Goal: Information Seeking & Learning: Find specific fact

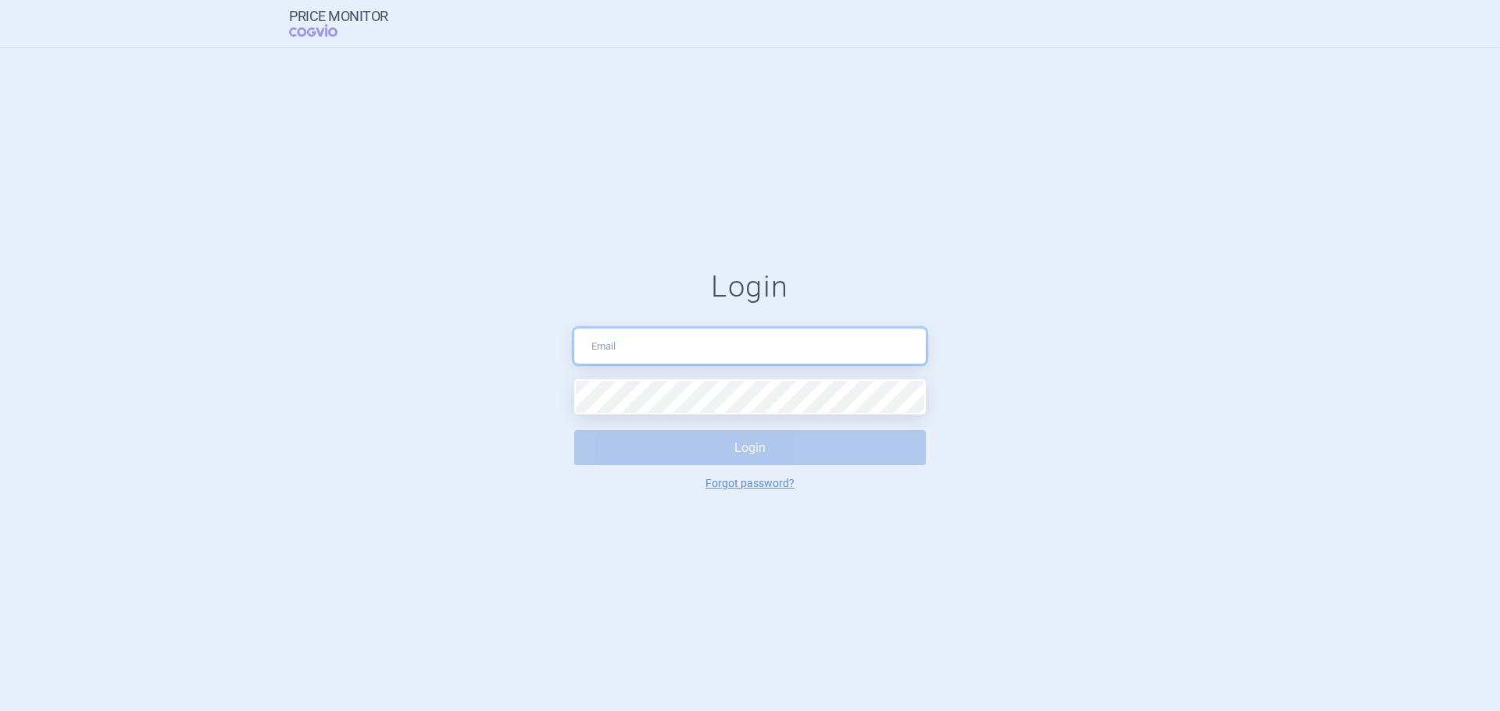
click at [623, 346] on input "text" at bounding box center [749, 346] width 351 height 35
type input "[EMAIL_ADDRESS][DOMAIN_NAME]"
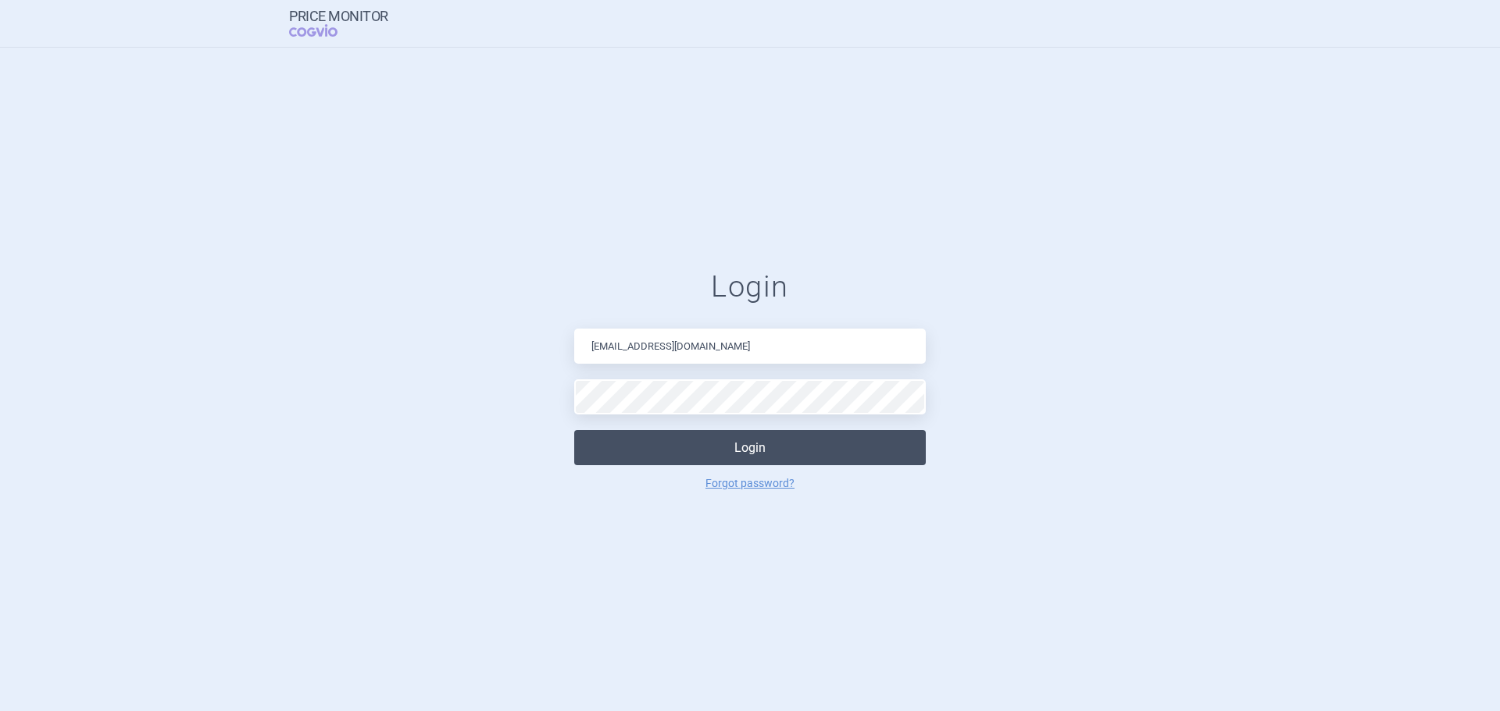
click at [781, 444] on button "Login" at bounding box center [749, 447] width 351 height 35
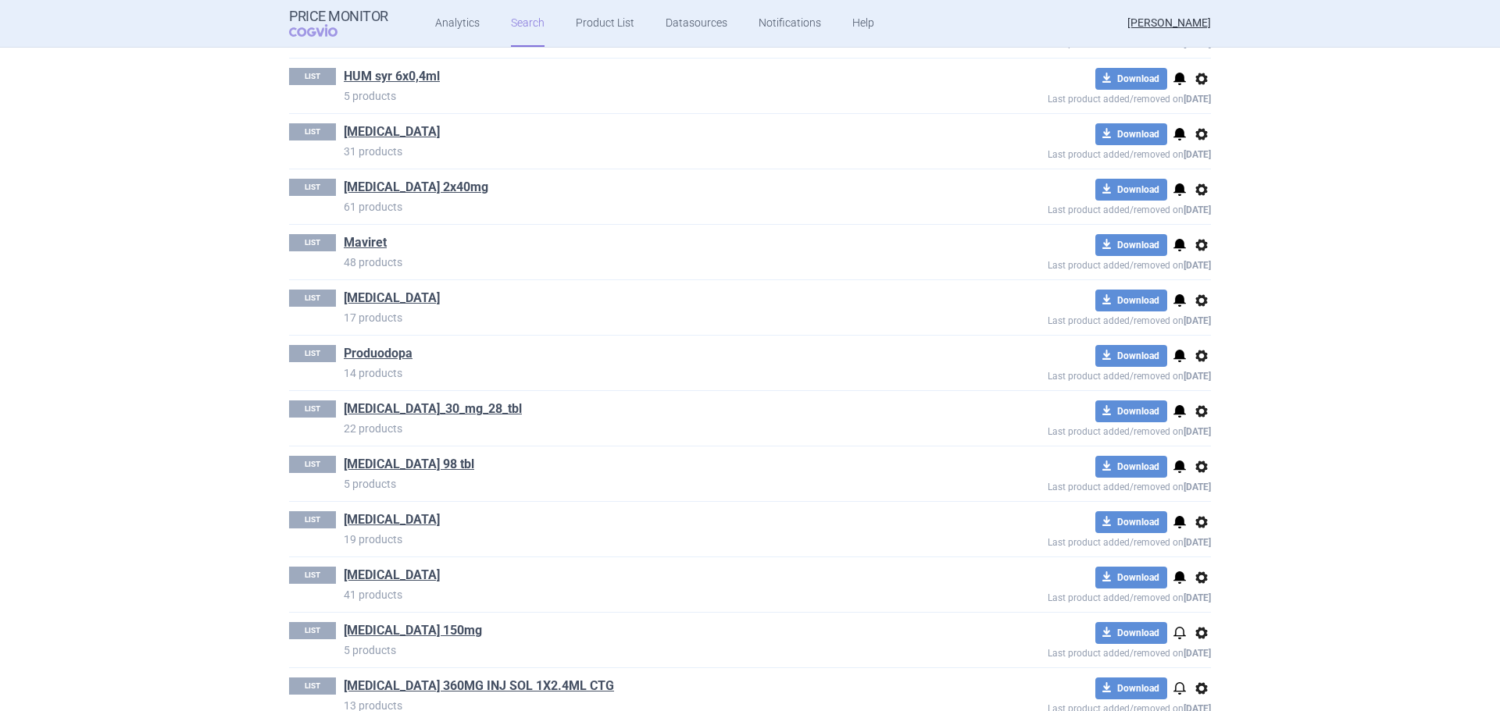
scroll to position [2452, 0]
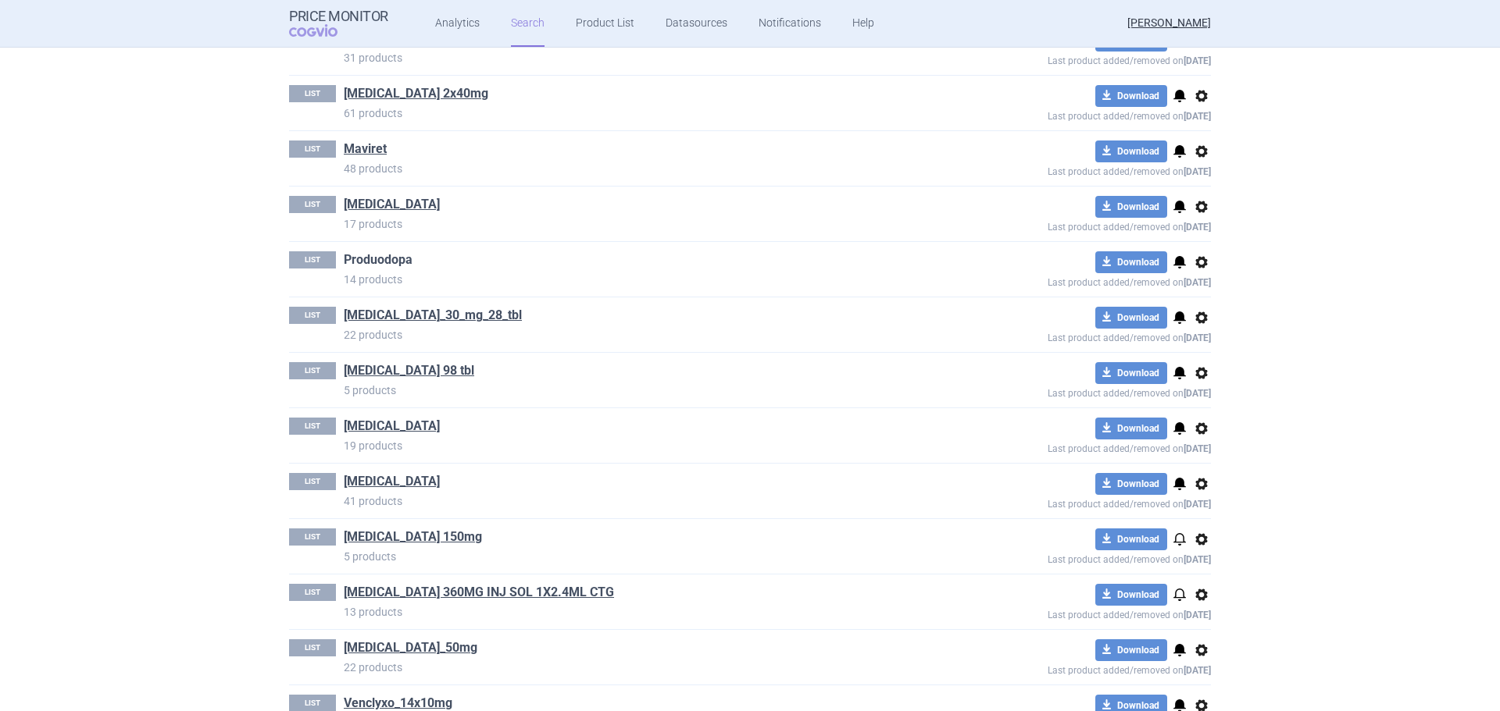
click at [383, 266] on link "Produodopa" at bounding box center [378, 259] width 69 height 17
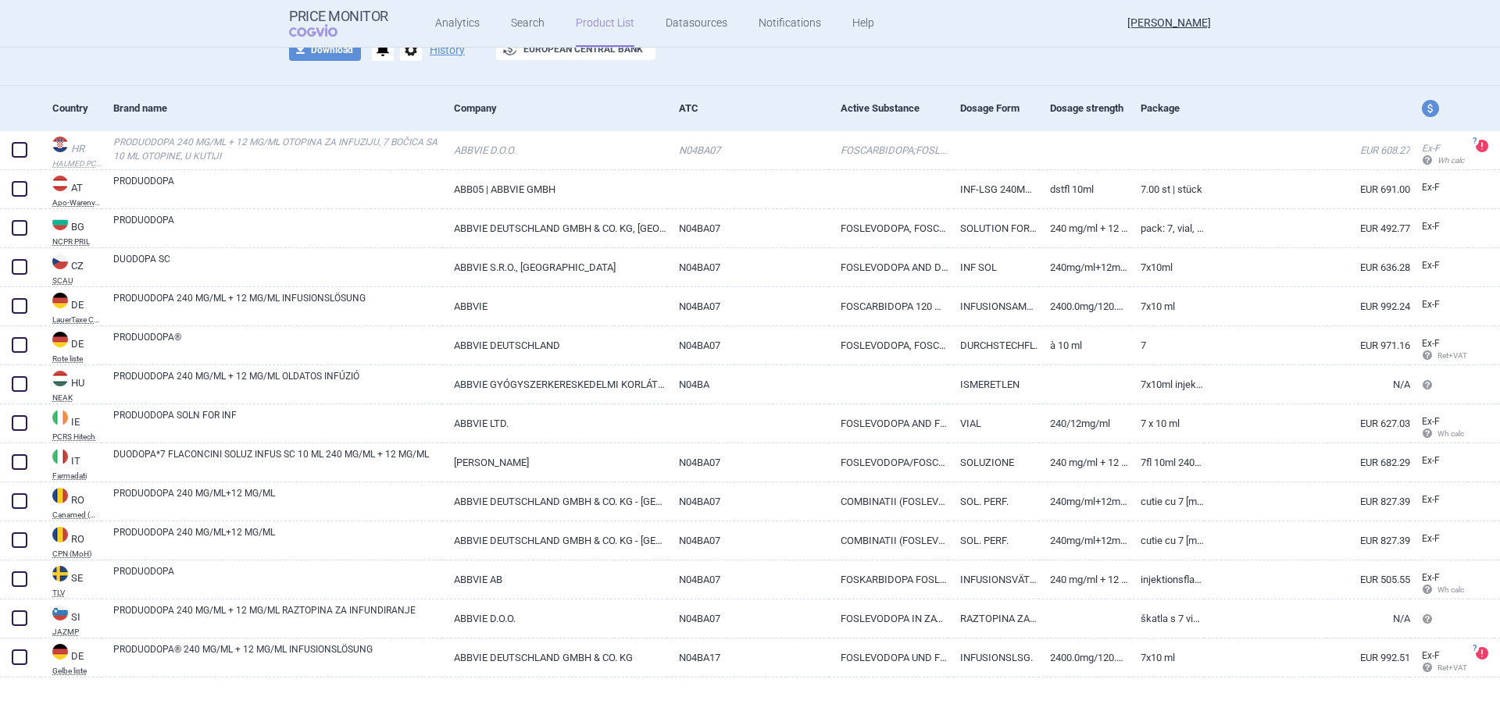
scroll to position [130, 0]
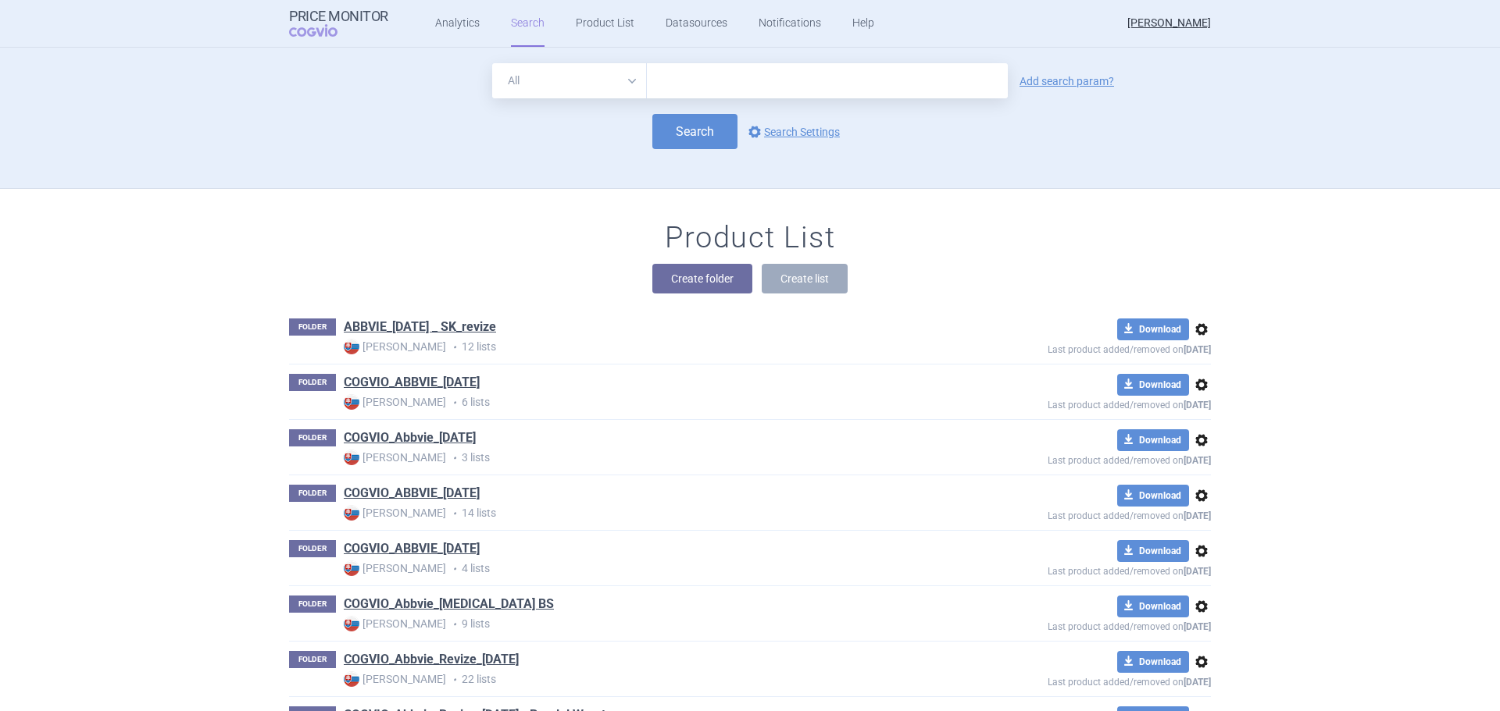
click at [693, 84] on input "text" at bounding box center [827, 80] width 361 height 35
type input "[MEDICAL_DATA] 600"
click button "Search" at bounding box center [694, 131] width 85 height 35
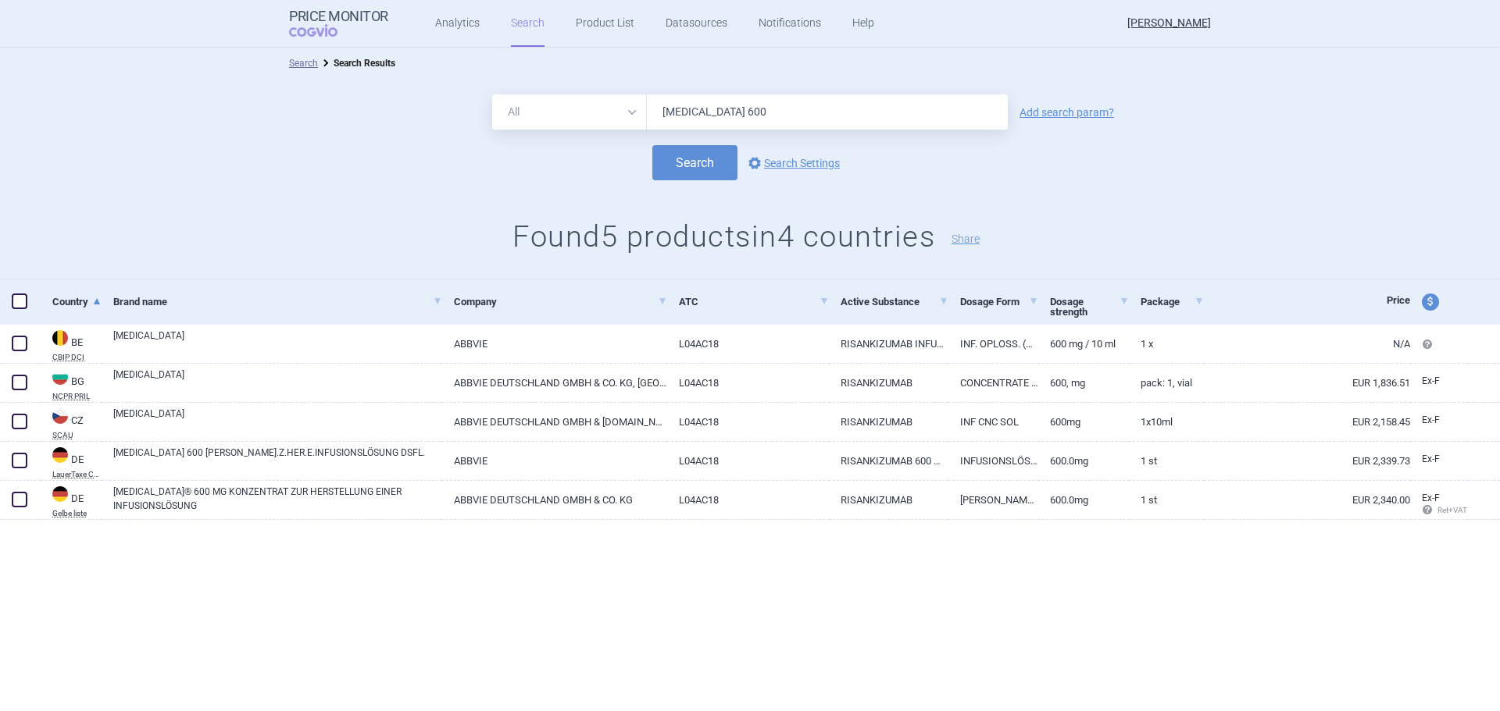
click at [721, 108] on input "Skyrizi 600" at bounding box center [827, 111] width 361 height 35
type input "[MEDICAL_DATA]"
click at [652, 145] on button "Search" at bounding box center [694, 162] width 85 height 35
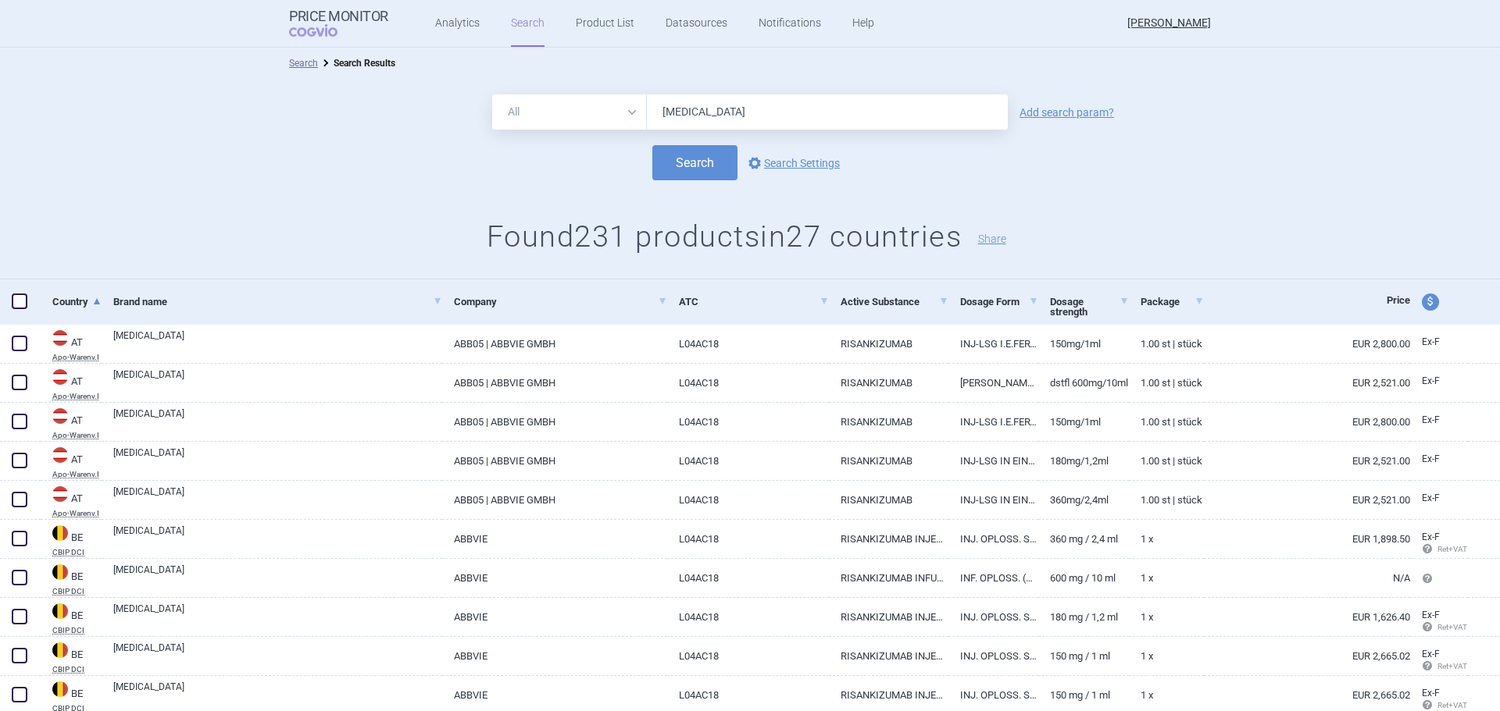
click at [1484, 108] on div "All Brand Name ATC Company Active Substance Country Newer than Skyrizi Add sear…" at bounding box center [750, 111] width 1500 height 35
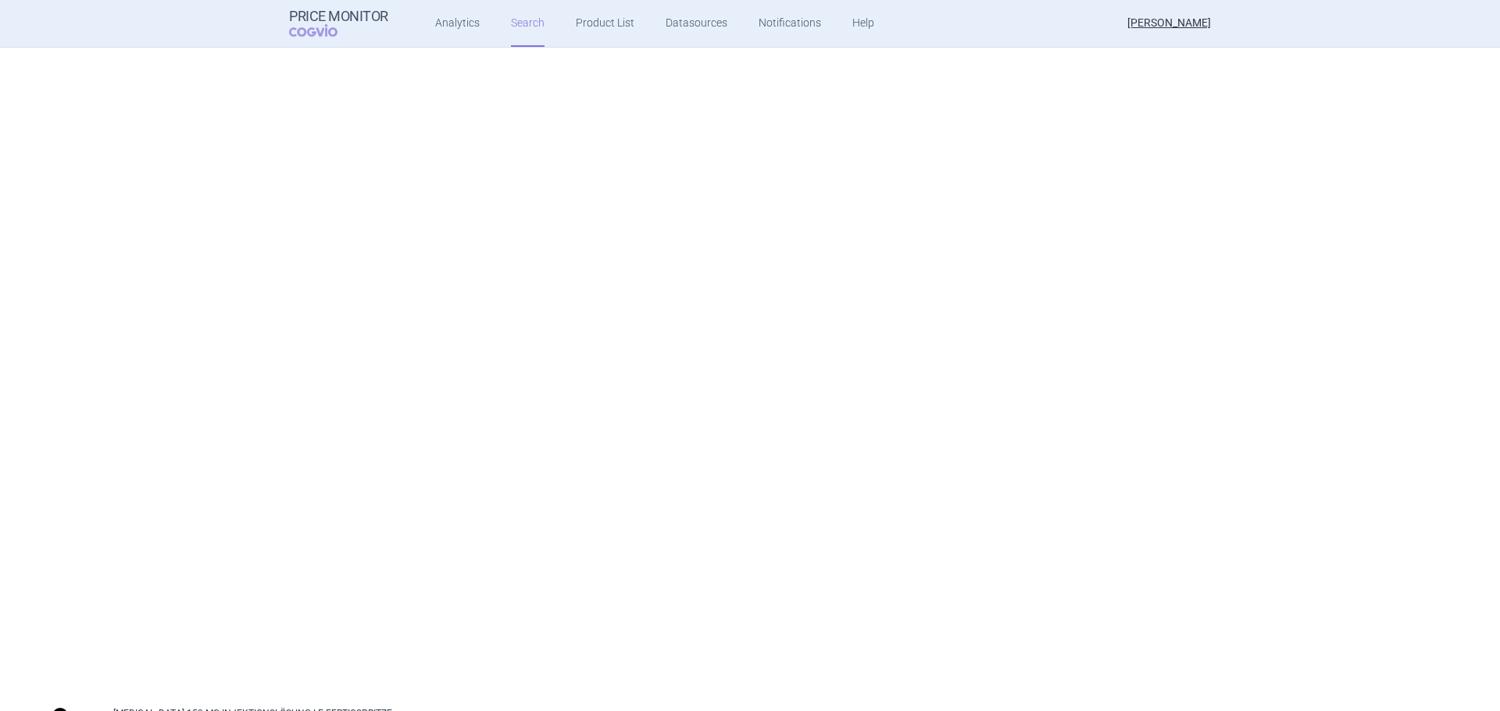
scroll to position [3194, 0]
